Goal: Information Seeking & Learning: Learn about a topic

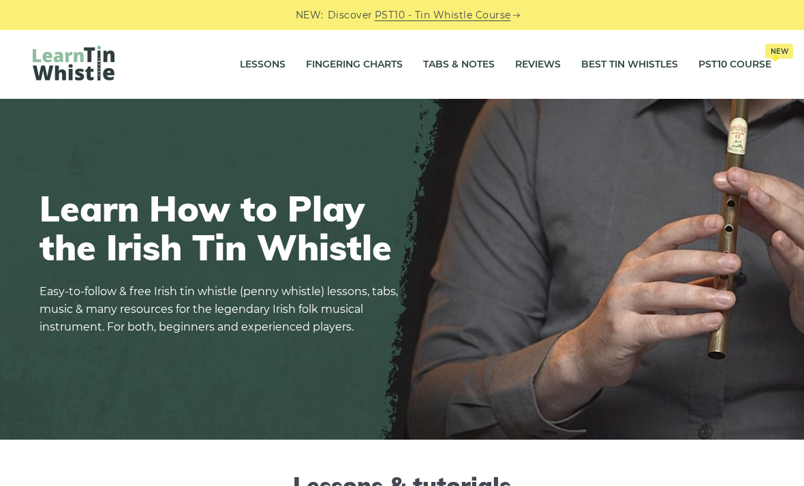
click at [444, 66] on link "Tabs & Notes" at bounding box center [459, 65] width 72 height 34
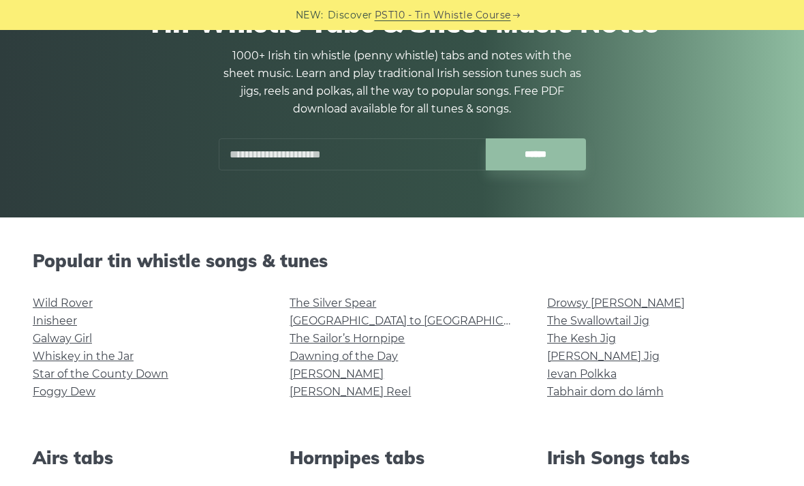
scroll to position [149, 0]
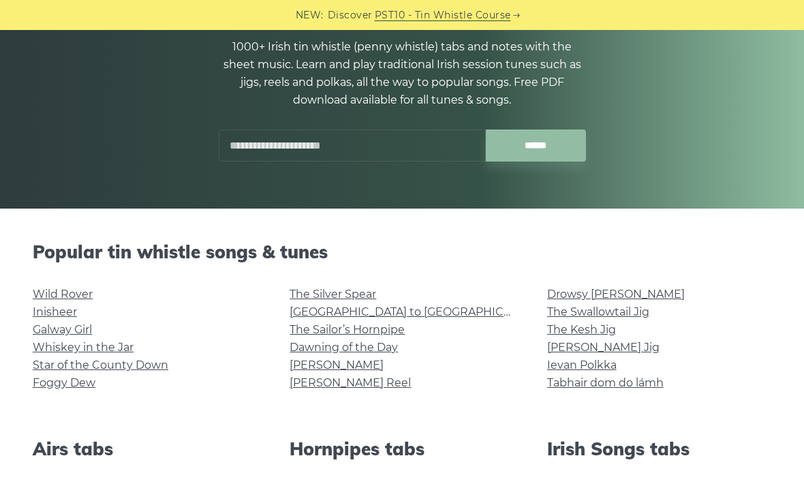
click at [55, 371] on link "Star of the County Down" at bounding box center [101, 365] width 136 height 13
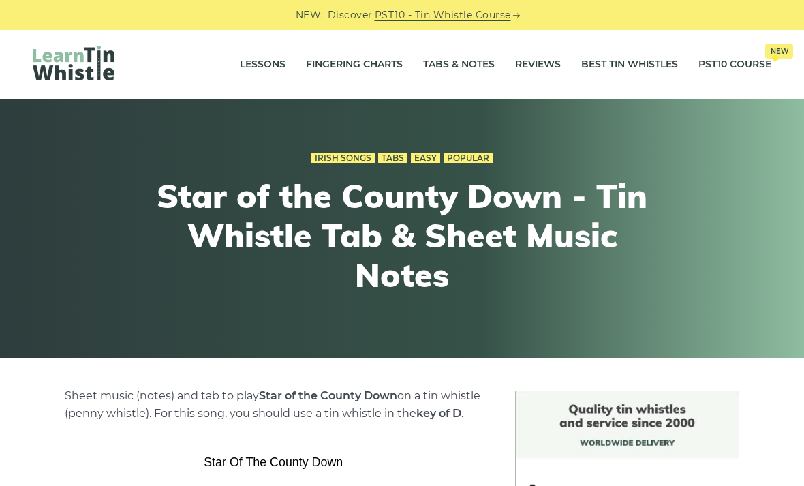
click at [442, 61] on link "Tabs & Notes" at bounding box center [459, 65] width 72 height 34
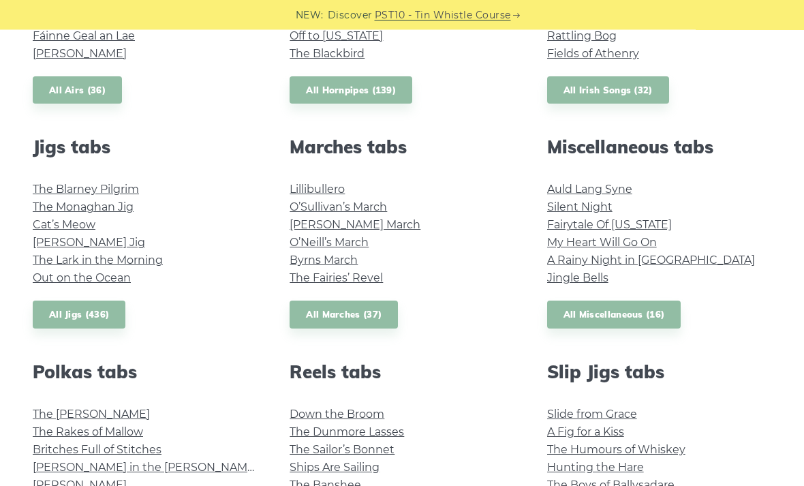
scroll to position [675, 0]
click at [578, 317] on link "All Miscellaneous (16)" at bounding box center [614, 315] width 134 height 28
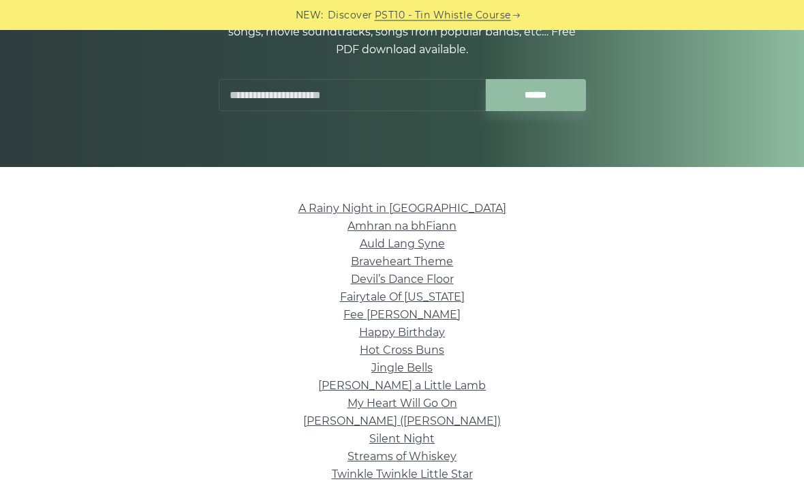
scroll to position [194, 0]
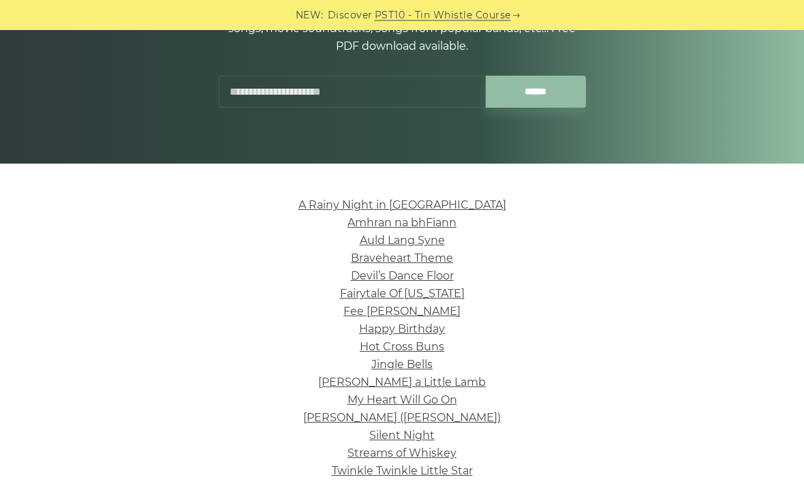
click at [378, 455] on link "Streams of Whiskey" at bounding box center [402, 453] width 109 height 13
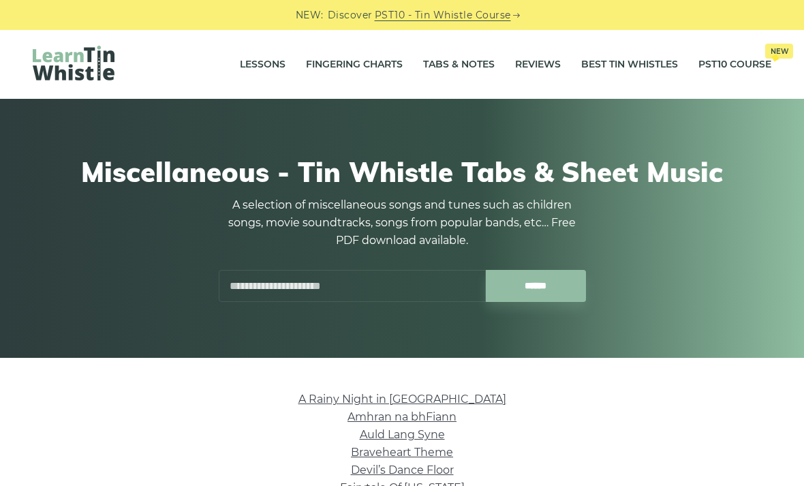
scroll to position [238, 0]
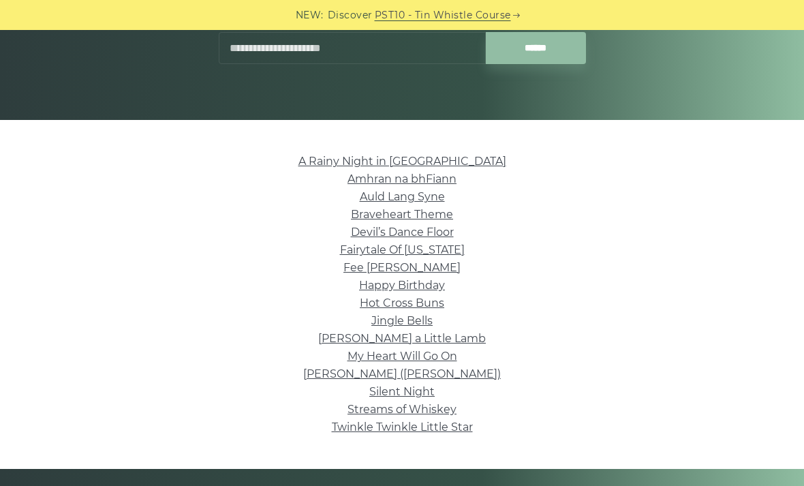
click at [420, 272] on link "Fee Ra Huri" at bounding box center [402, 267] width 117 height 13
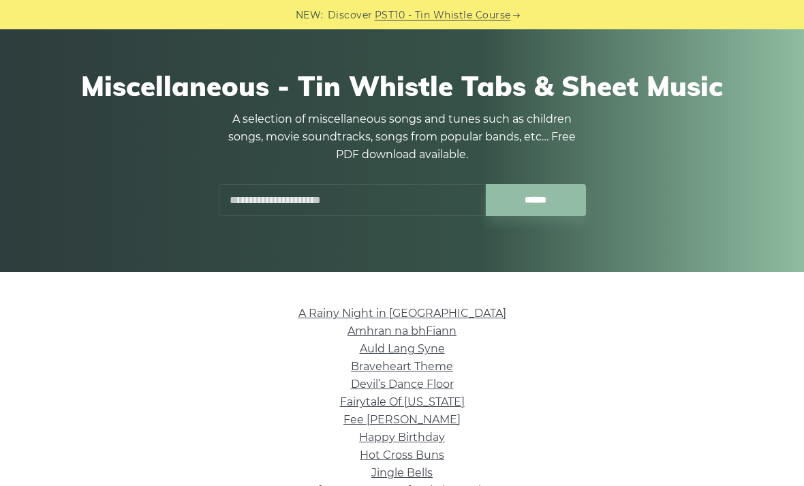
scroll to position [0, 0]
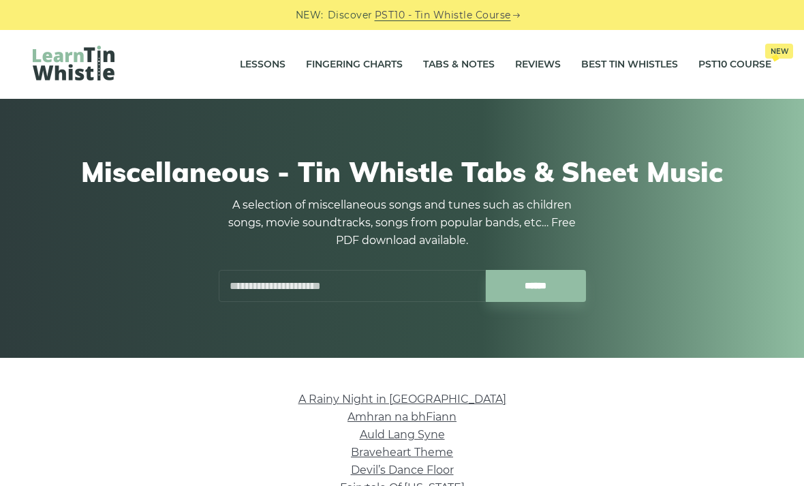
click at [461, 68] on link "Tabs & Notes" at bounding box center [459, 65] width 72 height 34
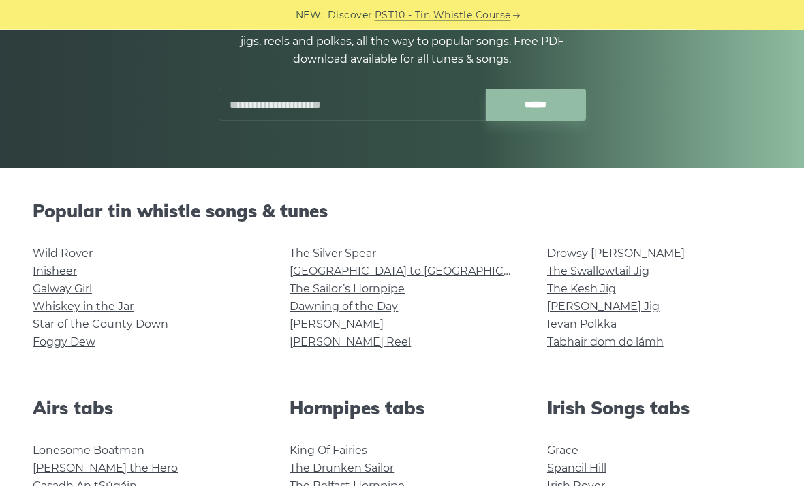
scroll to position [196, 0]
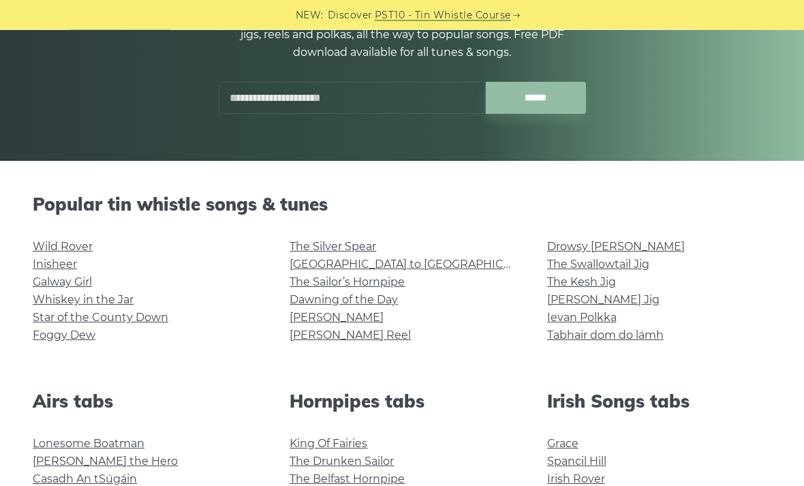
click at [637, 267] on link "The Swallowtail Jig" at bounding box center [598, 264] width 102 height 13
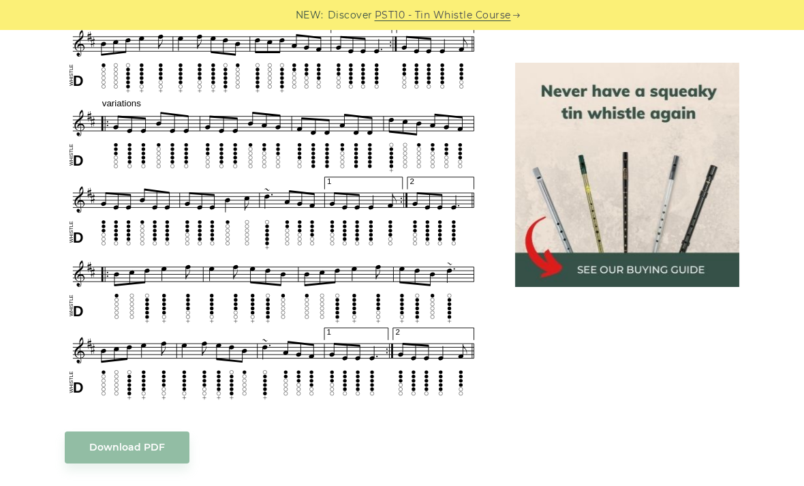
scroll to position [712, 0]
click at [367, 279] on body "NEW: Discover PST10 - Tin Whistle Course Lessons Fingering Charts Tabs & Notes …" at bounding box center [402, 494] width 804 height 2413
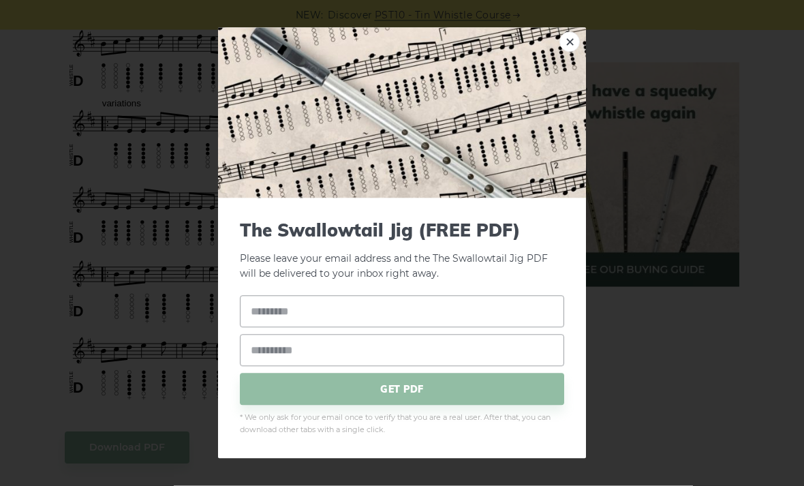
scroll to position [712, 0]
click at [569, 52] on link "×" at bounding box center [570, 41] width 20 height 20
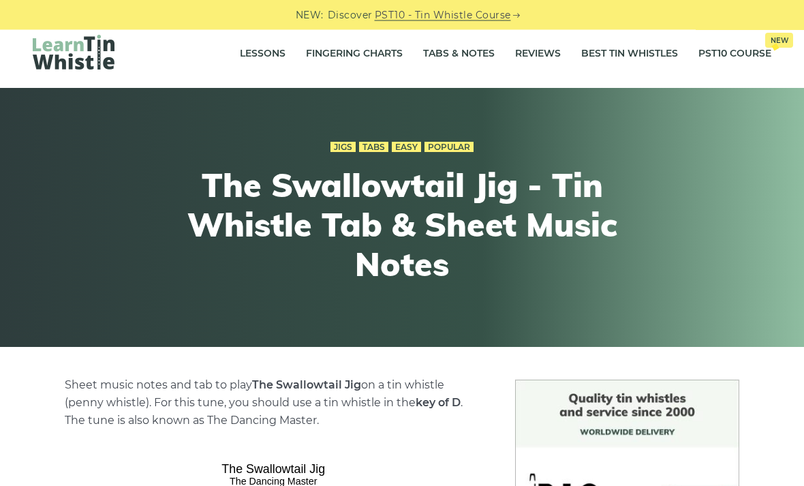
scroll to position [0, 0]
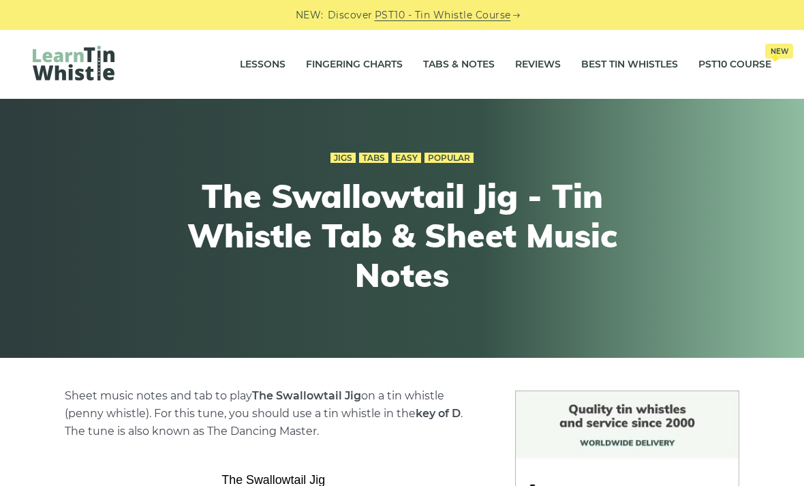
click at [466, 76] on link "Tabs & Notes" at bounding box center [459, 65] width 72 height 34
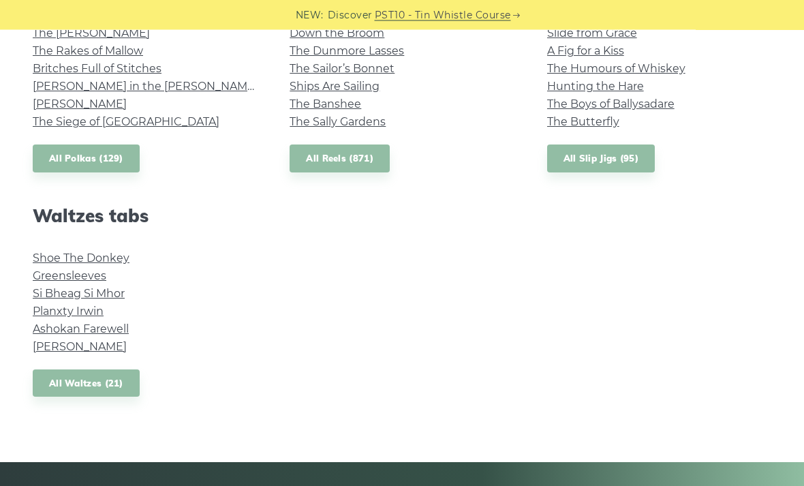
scroll to position [1056, 0]
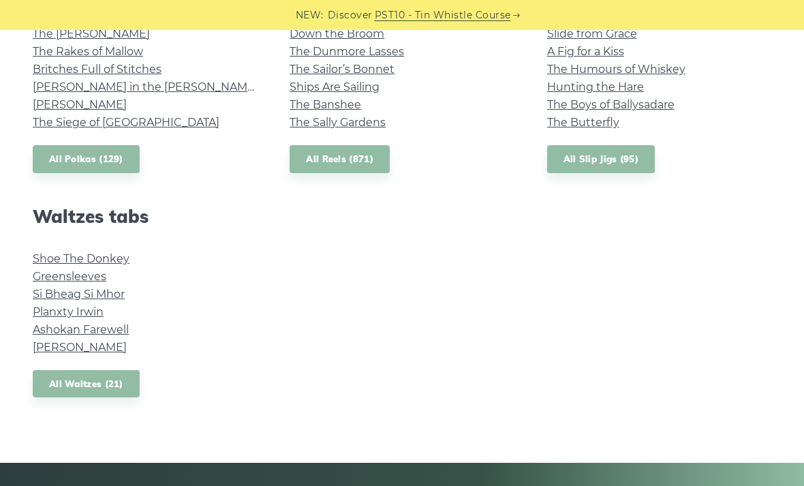
click at [95, 277] on link "Greensleeves" at bounding box center [70, 276] width 74 height 13
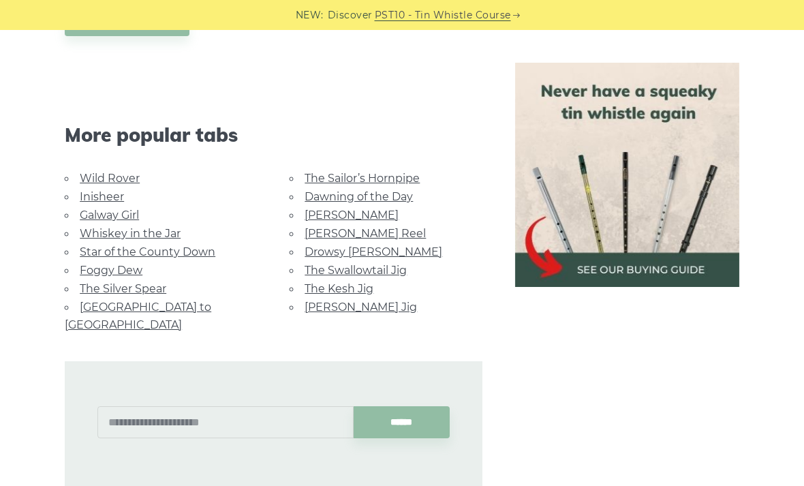
scroll to position [819, 0]
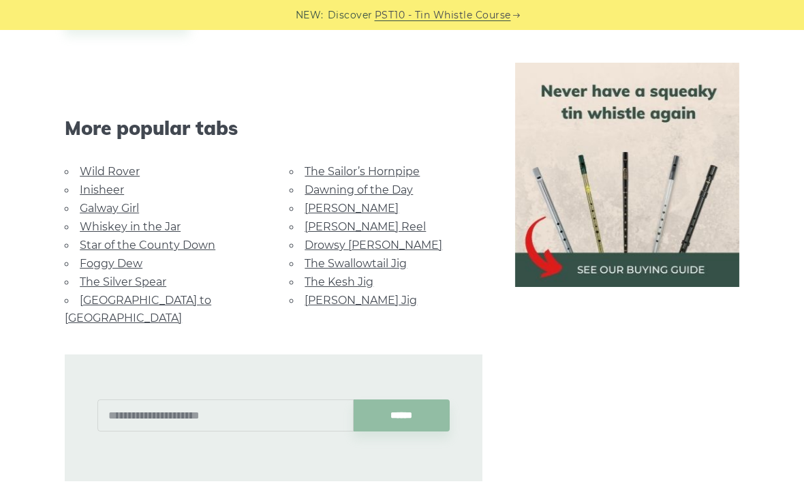
click at [119, 175] on link "Wild Rover" at bounding box center [110, 171] width 60 height 13
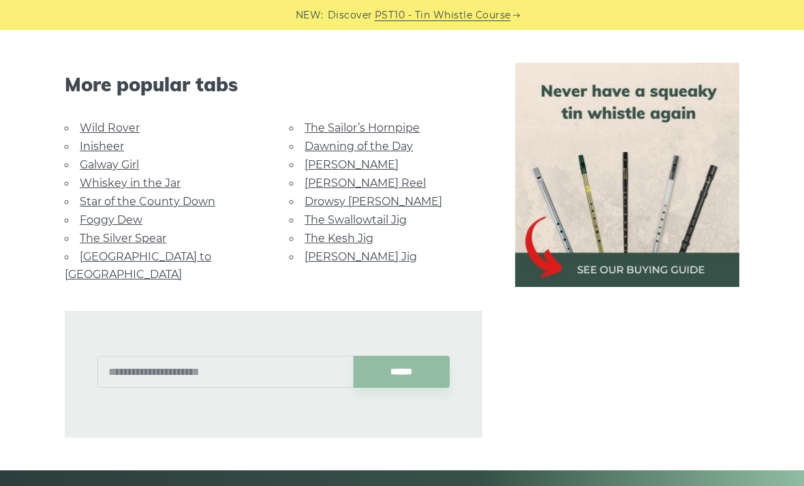
click at [106, 158] on link "Galway Girl" at bounding box center [109, 164] width 59 height 13
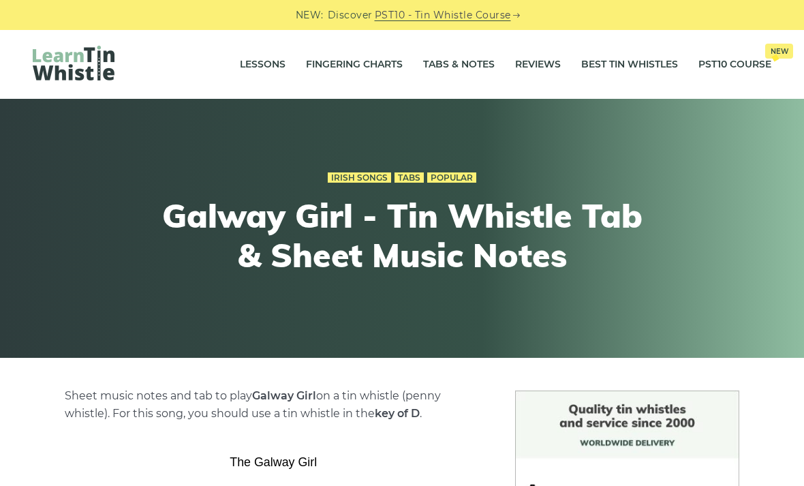
click at [105, 142] on div "Irish Songs Tabs Popular Galway Girl - Tin Whistle Tab & Sheet Music Notes" at bounding box center [402, 229] width 791 height 186
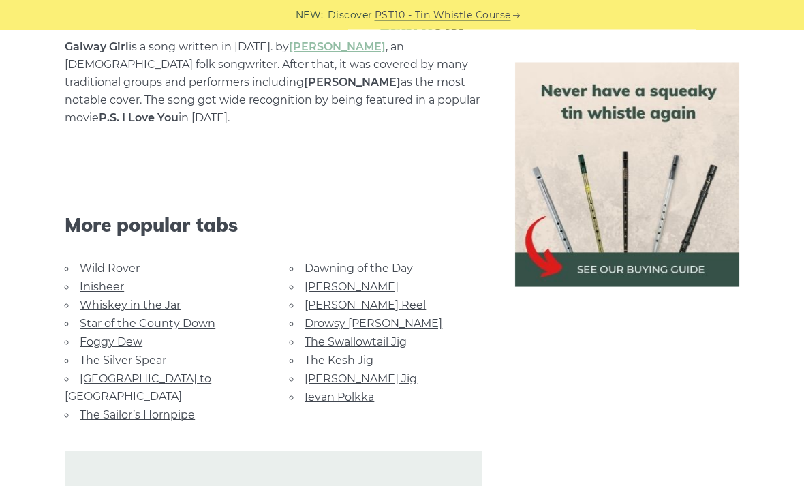
scroll to position [824, 0]
click at [106, 284] on link "Inisheer" at bounding box center [102, 286] width 44 height 13
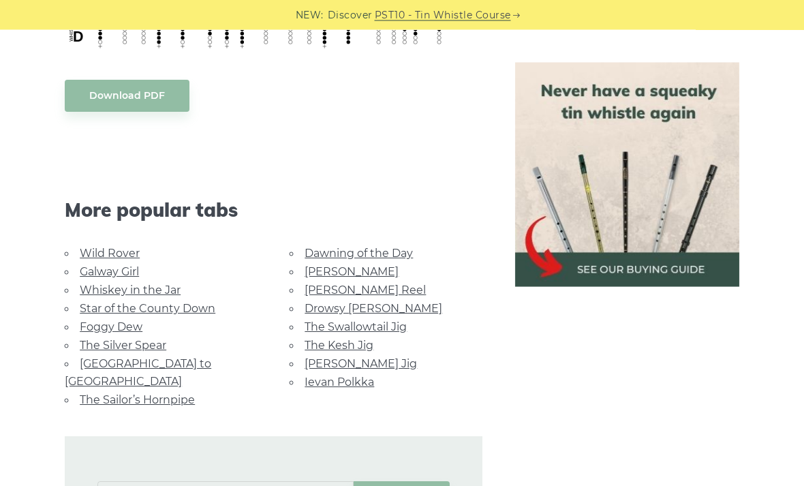
scroll to position [898, 0]
click at [380, 320] on link "The Swallowtail Jig" at bounding box center [356, 326] width 102 height 13
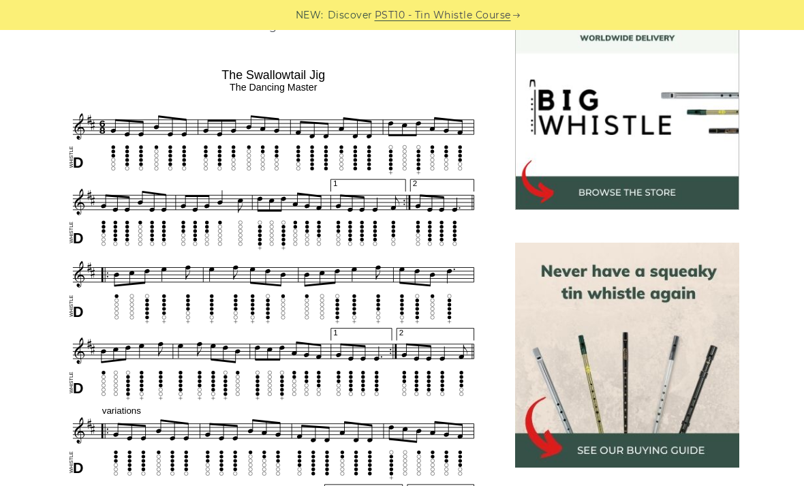
scroll to position [406, 0]
